Goal: Information Seeking & Learning: Learn about a topic

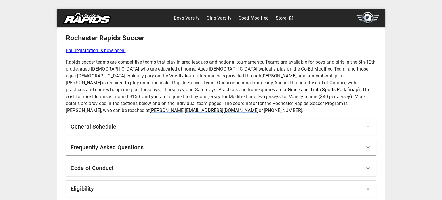
click at [167, 122] on div "General Schedule" at bounding box center [218, 126] width 294 height 9
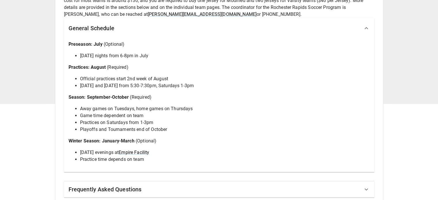
scroll to position [98, 0]
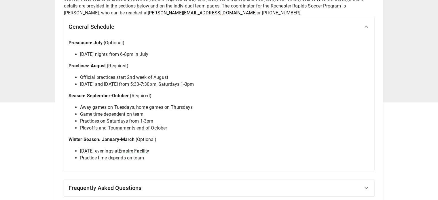
click at [128, 16] on div "General Schedule" at bounding box center [219, 26] width 310 height 21
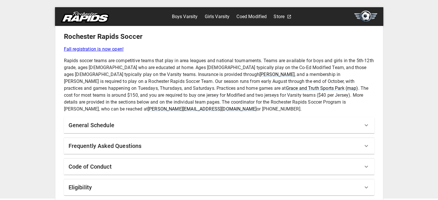
scroll to position [0, 0]
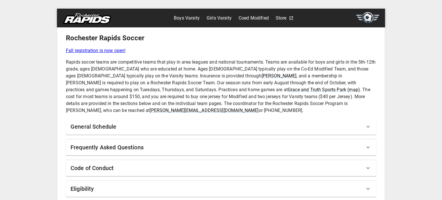
click at [134, 122] on div "General Schedule" at bounding box center [218, 126] width 294 height 9
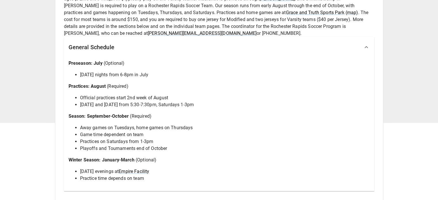
scroll to position [78, 0]
click at [139, 48] on div "General Schedule" at bounding box center [219, 46] width 310 height 21
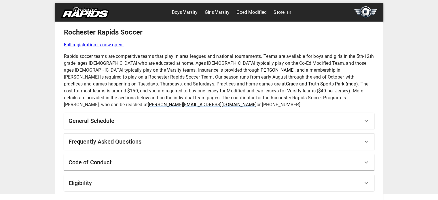
scroll to position [0, 0]
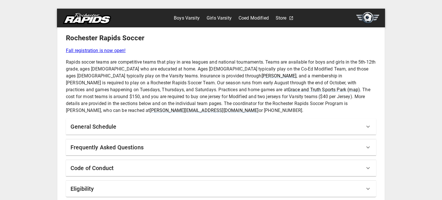
click at [220, 18] on link "Girls Varsity" at bounding box center [219, 18] width 25 height 9
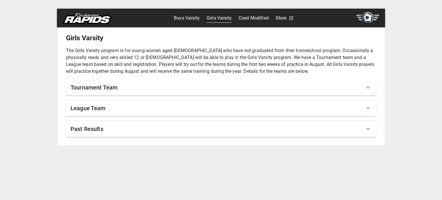
click at [146, 88] on div "Tournament Team" at bounding box center [218, 87] width 294 height 9
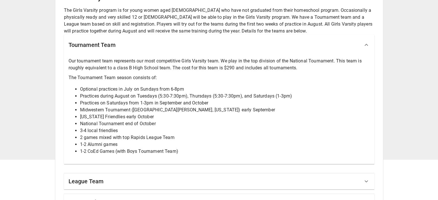
scroll to position [59, 0]
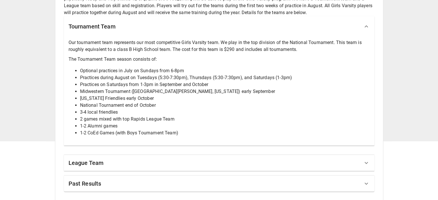
click at [102, 168] on div "League Team" at bounding box center [219, 163] width 310 height 16
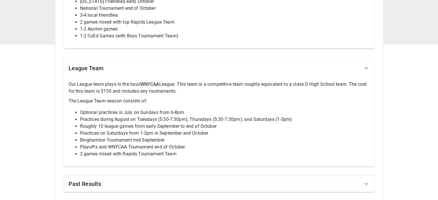
scroll to position [156, 0]
click at [159, 176] on div "Past Results" at bounding box center [219, 183] width 310 height 16
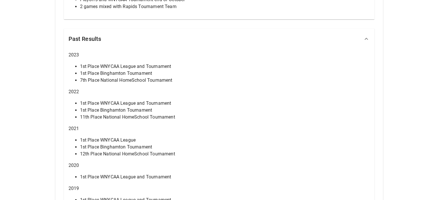
scroll to position [294, 0]
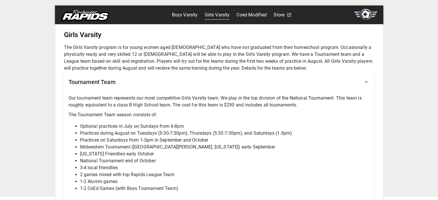
scroll to position [0, 0]
